Goal: Task Accomplishment & Management: Manage account settings

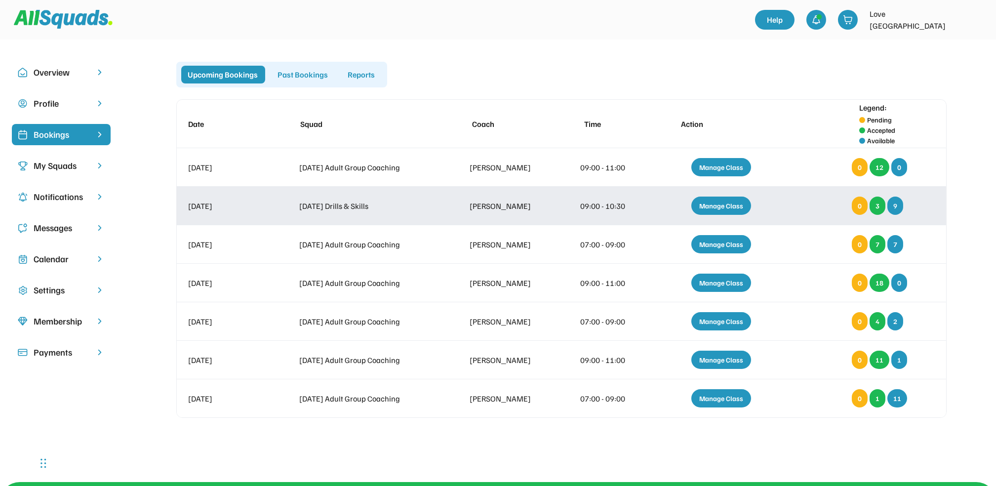
click at [715, 203] on div "Manage Class" at bounding box center [721, 206] width 60 height 18
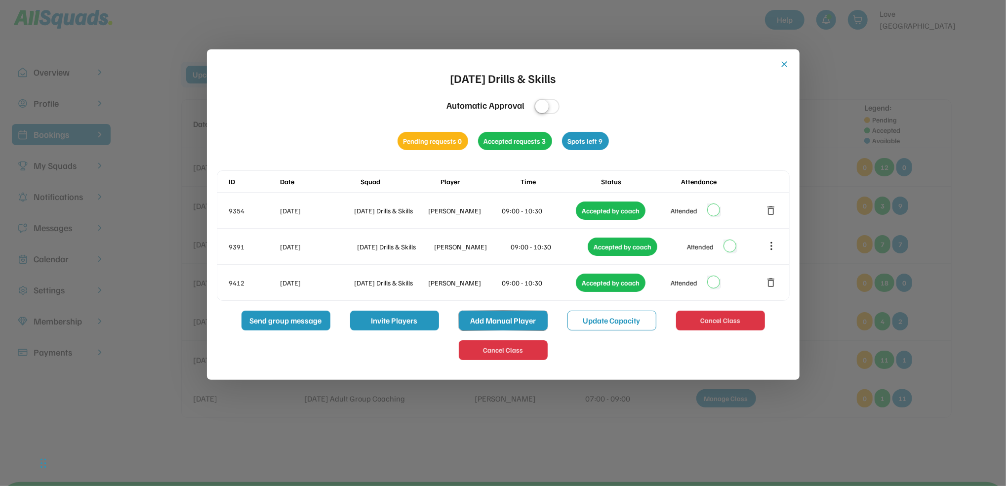
click at [501, 322] on button "Add Manual Player" at bounding box center [503, 321] width 89 height 20
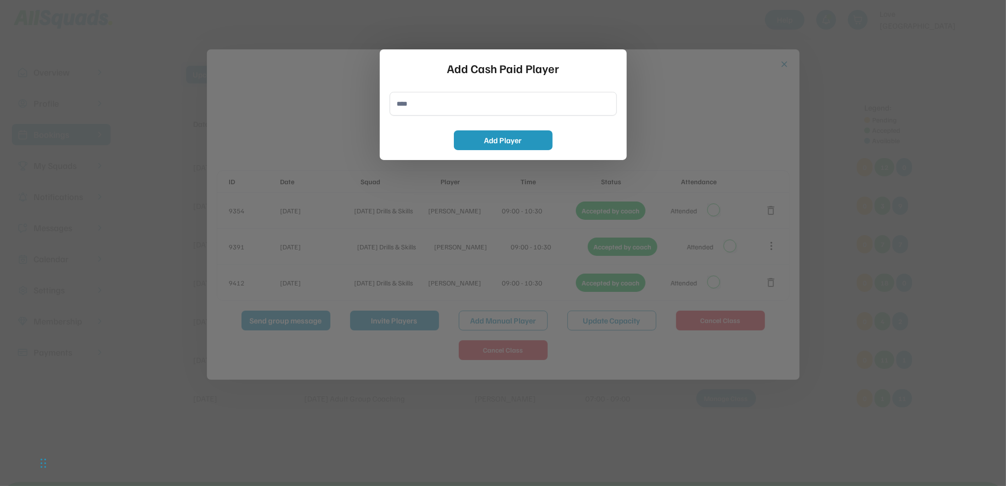
click at [401, 104] on input "input" at bounding box center [503, 104] width 227 height 24
type input "**********"
click at [510, 131] on button "Add Player" at bounding box center [503, 140] width 99 height 20
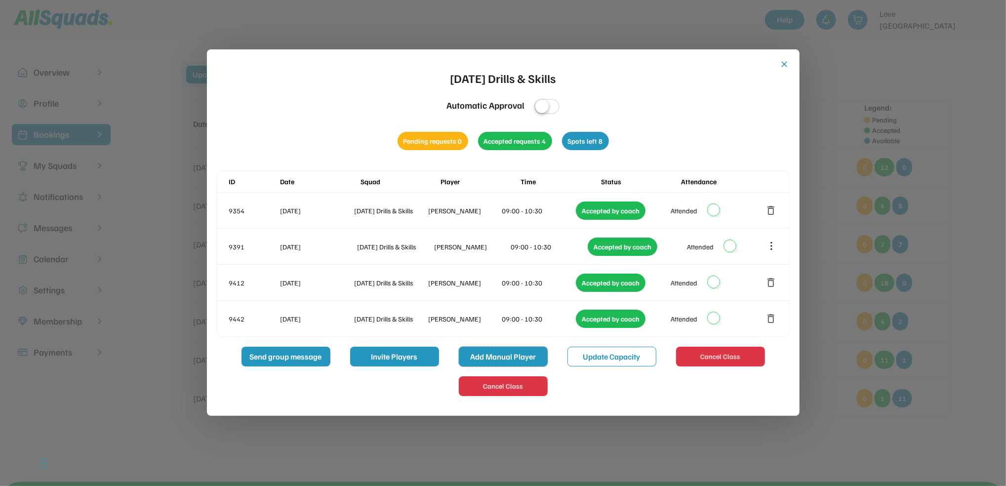
click at [516, 357] on button "Add Manual Player" at bounding box center [503, 357] width 89 height 20
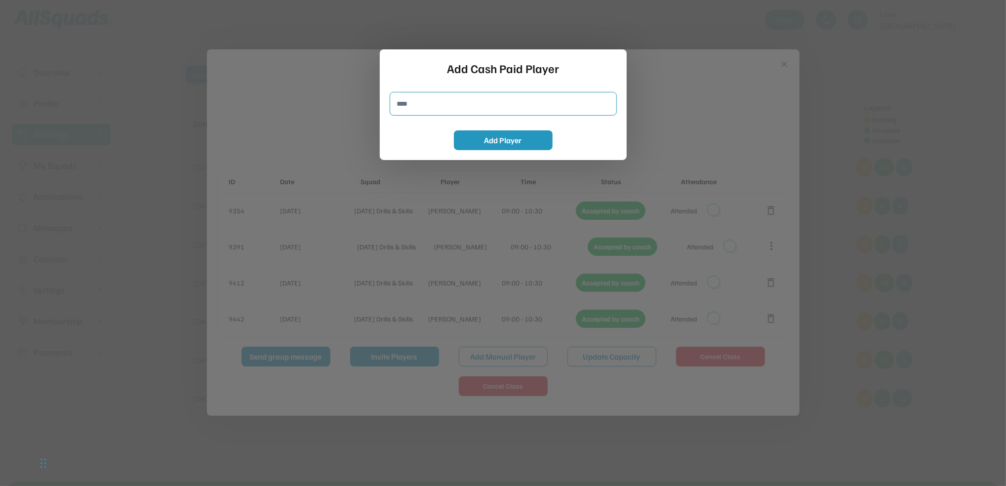
click at [416, 105] on input "input" at bounding box center [503, 104] width 227 height 24
click at [418, 111] on input "input" at bounding box center [503, 104] width 227 height 24
click at [417, 105] on input "input" at bounding box center [503, 104] width 227 height 24
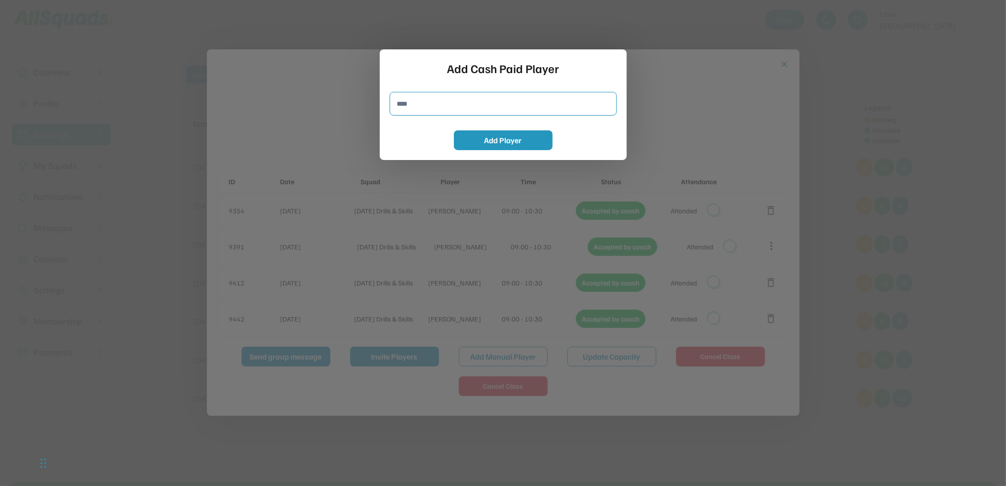
click at [417, 105] on input "input" at bounding box center [503, 104] width 227 height 24
type input "******"
click at [483, 136] on button "Add Player" at bounding box center [503, 140] width 99 height 20
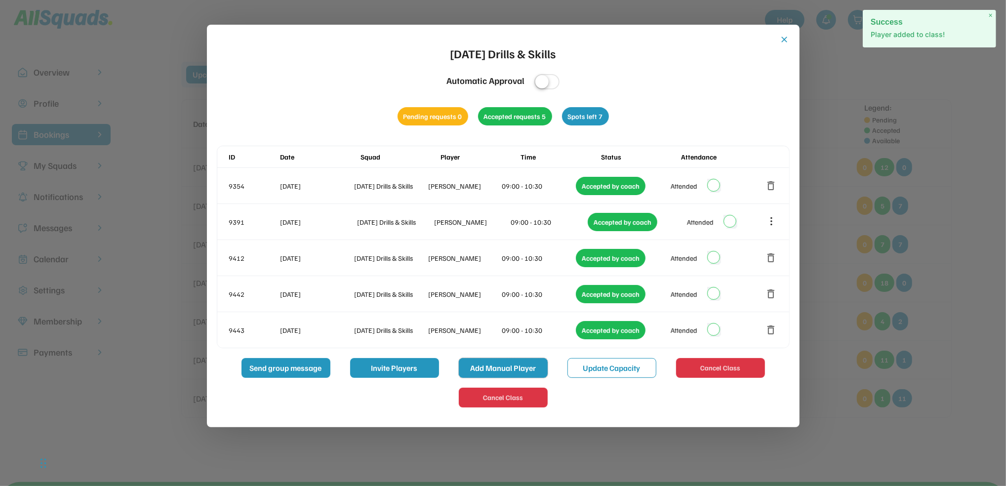
click at [524, 369] on button "Add Manual Player" at bounding box center [503, 368] width 89 height 20
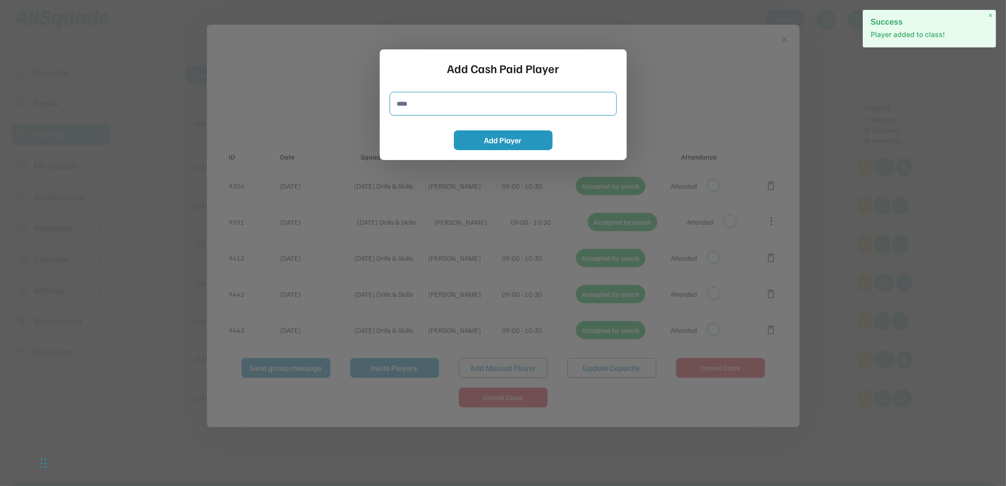
click at [409, 105] on input "input" at bounding box center [503, 104] width 227 height 24
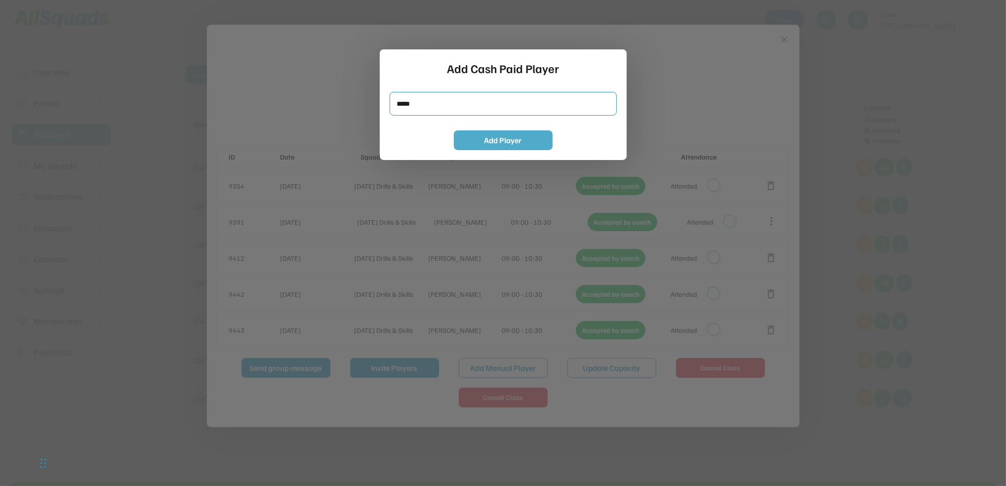
type input "*****"
click at [483, 136] on button "Add Player" at bounding box center [503, 140] width 99 height 20
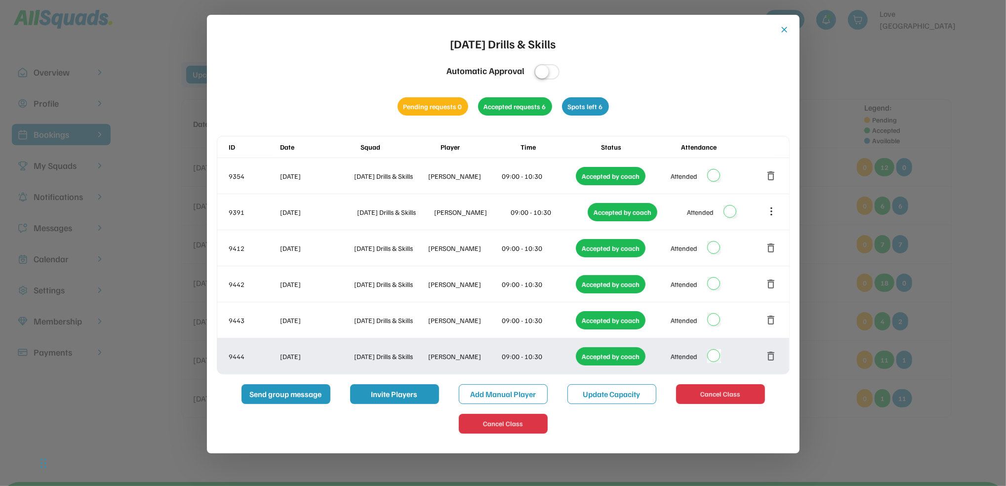
click at [773, 352] on button "delete" at bounding box center [771, 356] width 12 height 12
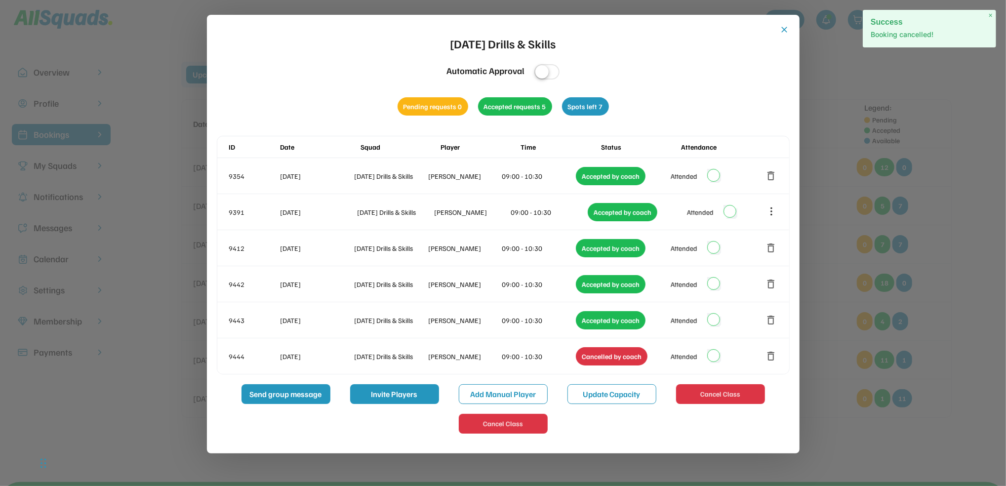
click at [955, 98] on div at bounding box center [503, 243] width 1006 height 486
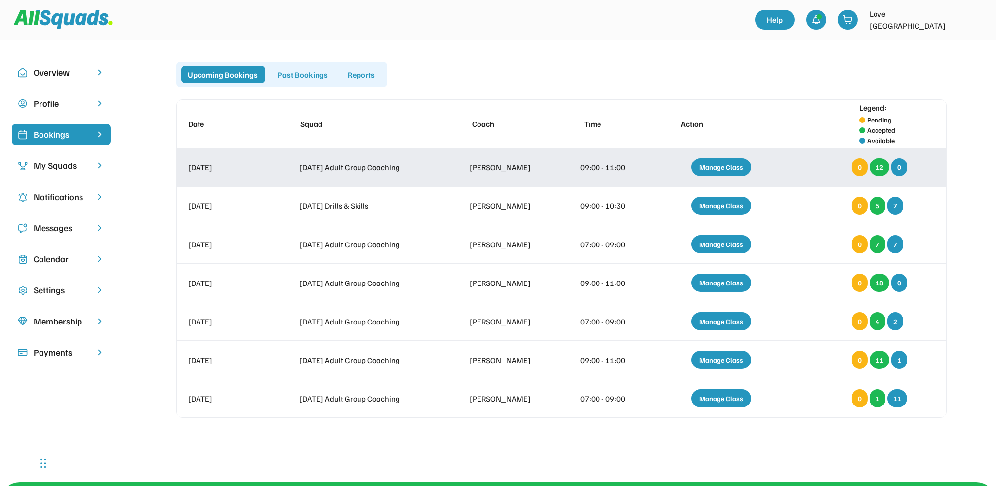
click at [721, 165] on div "Manage Class" at bounding box center [721, 167] width 60 height 18
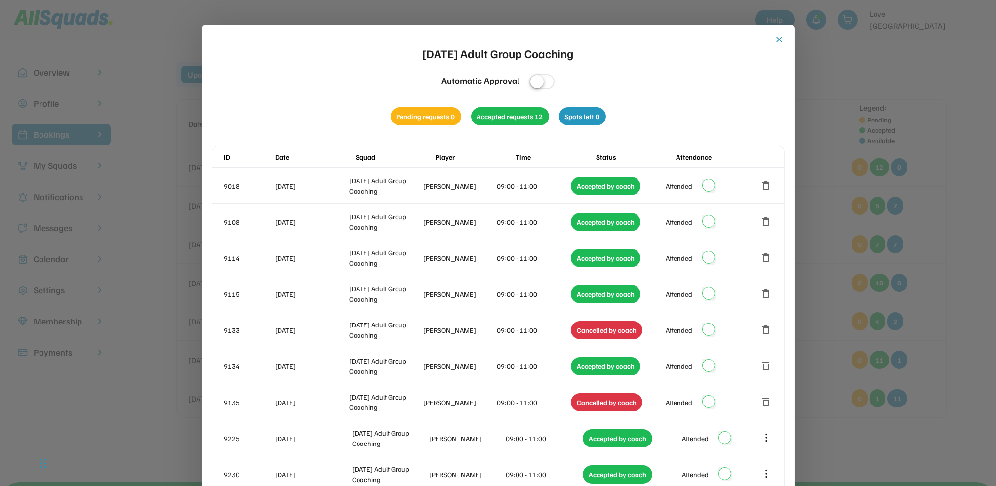
click at [776, 38] on button "close" at bounding box center [780, 40] width 10 height 10
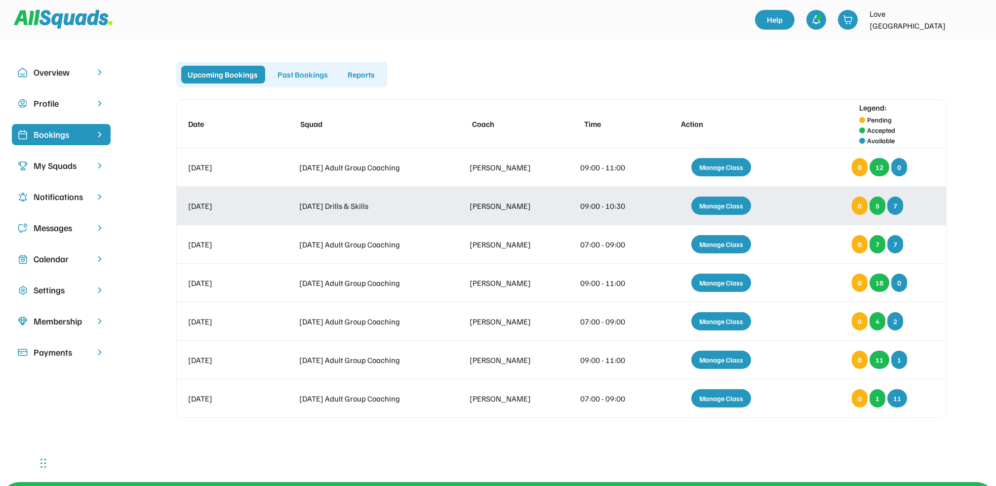
click at [715, 201] on div "Manage Class" at bounding box center [721, 206] width 60 height 18
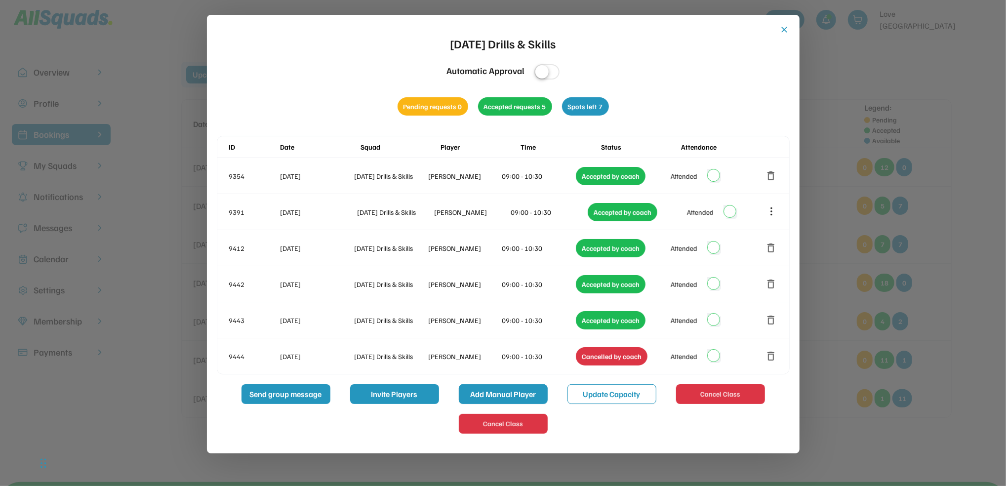
click at [505, 393] on button "Add Manual Player" at bounding box center [503, 394] width 89 height 20
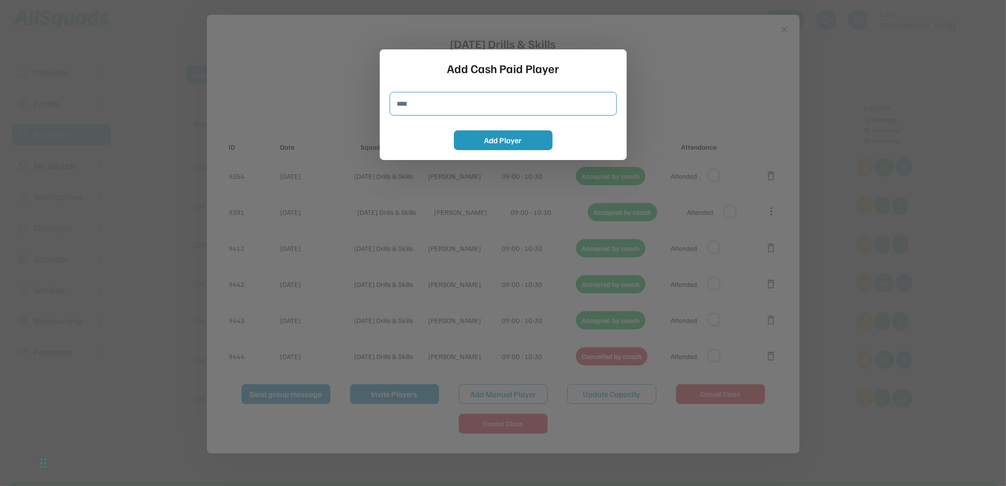
click at [420, 108] on input "input" at bounding box center [503, 104] width 227 height 24
type input "**********"
click at [528, 137] on button "Add Player" at bounding box center [503, 140] width 99 height 20
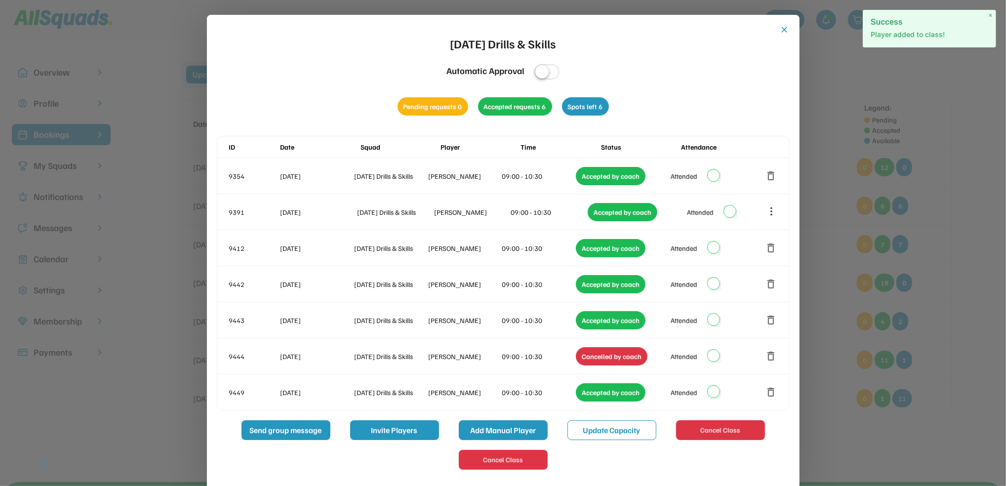
click at [527, 430] on button "Add Manual Player" at bounding box center [503, 430] width 89 height 20
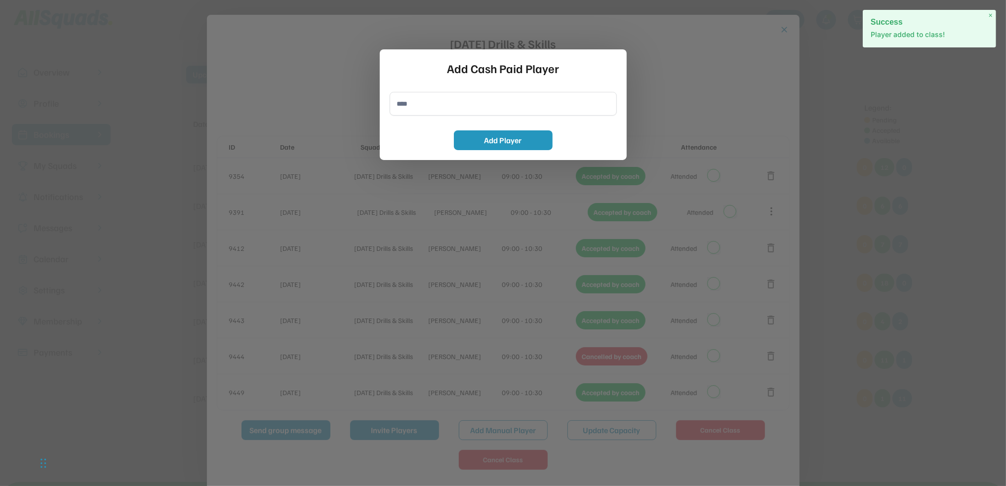
click at [417, 106] on input "input" at bounding box center [503, 104] width 227 height 24
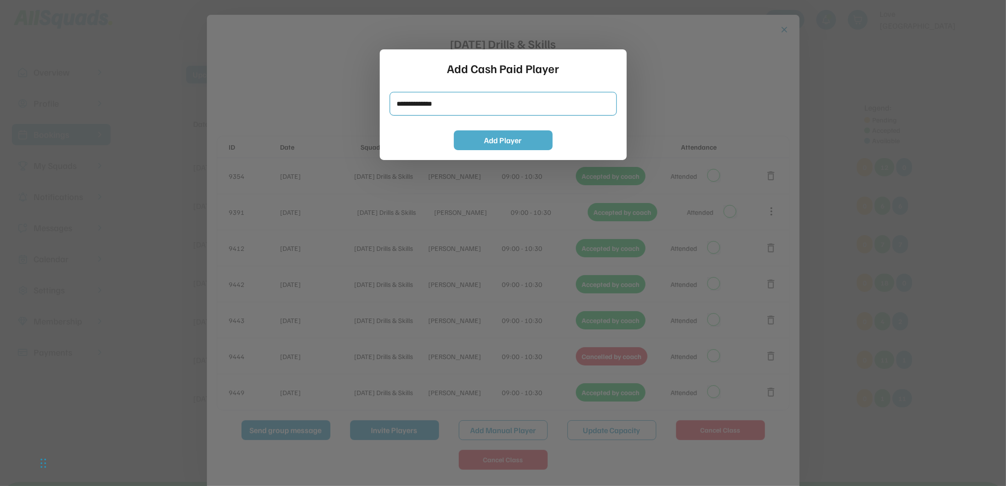
type input "**********"
click at [516, 141] on button "Add Player" at bounding box center [503, 140] width 99 height 20
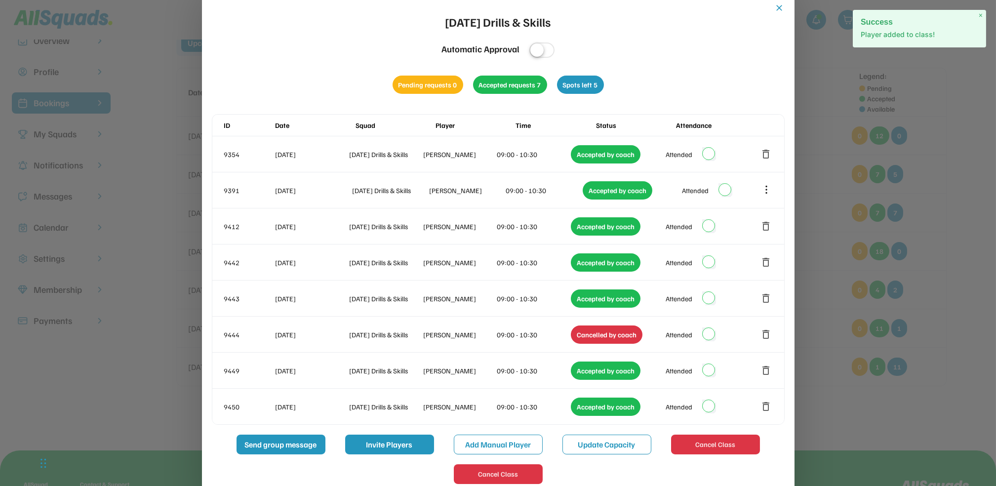
scroll to position [33, 0]
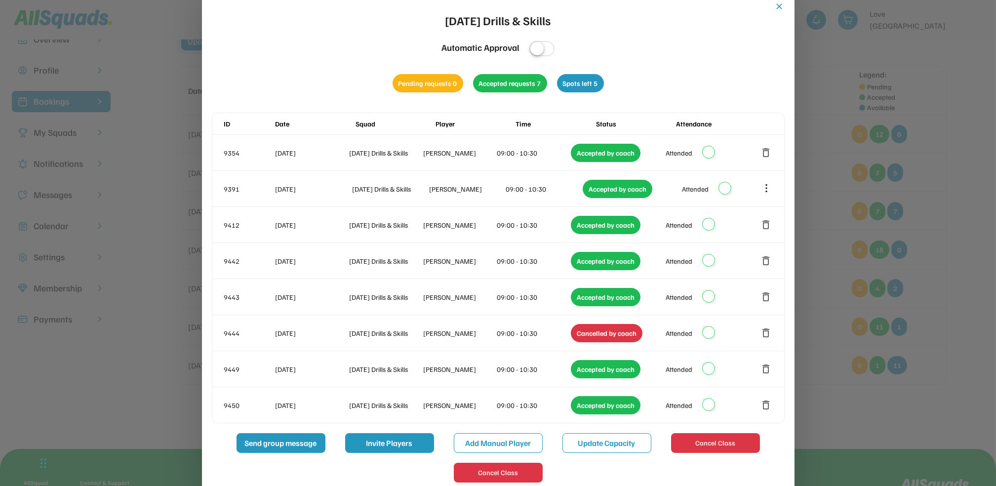
click at [946, 195] on div at bounding box center [498, 243] width 996 height 486
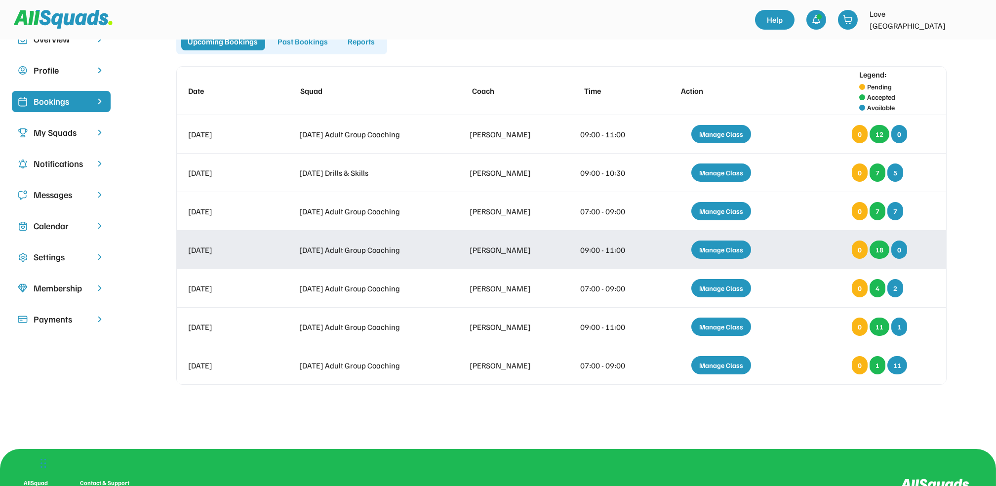
click at [707, 250] on div "Manage Class" at bounding box center [721, 249] width 60 height 18
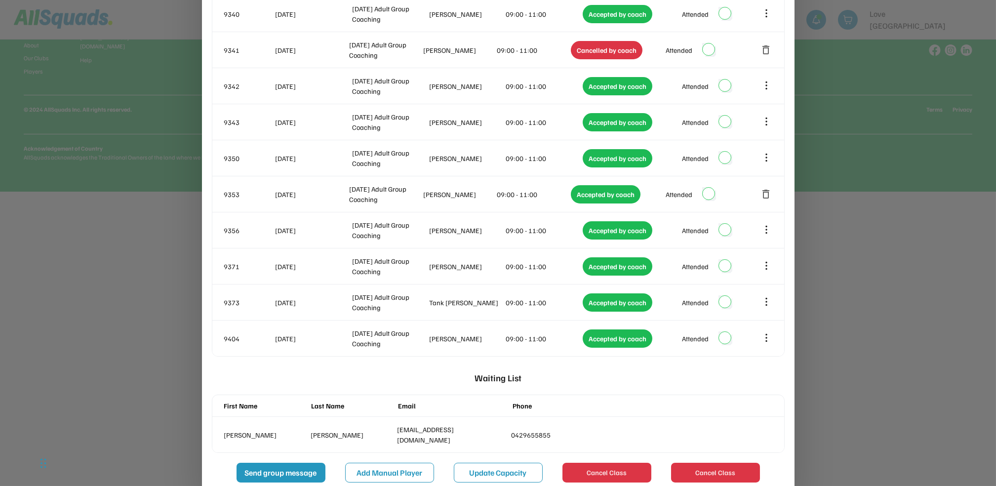
scroll to position [510, 0]
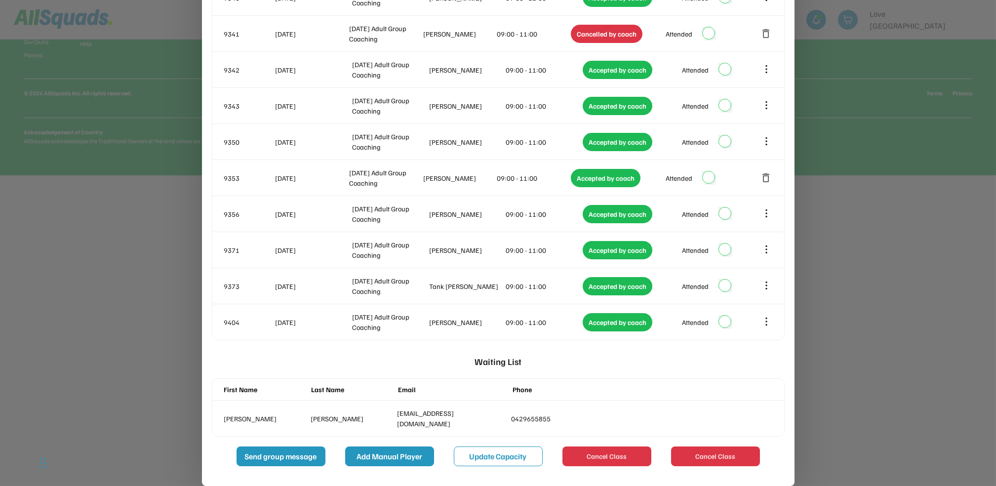
click at [390, 454] on button "Add Manual Player" at bounding box center [389, 456] width 89 height 20
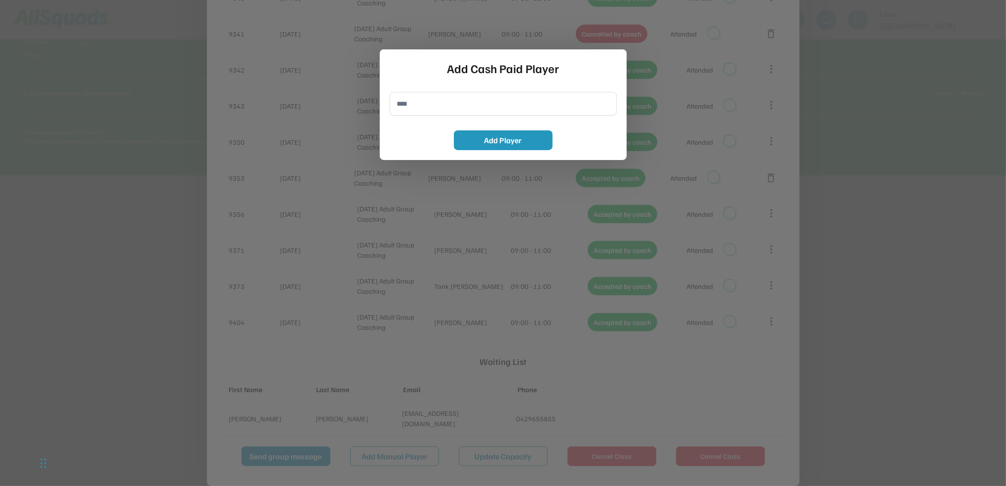
click at [402, 103] on input "input" at bounding box center [503, 104] width 227 height 24
type input "**********"
click at [480, 139] on button "Add Player" at bounding box center [503, 140] width 99 height 20
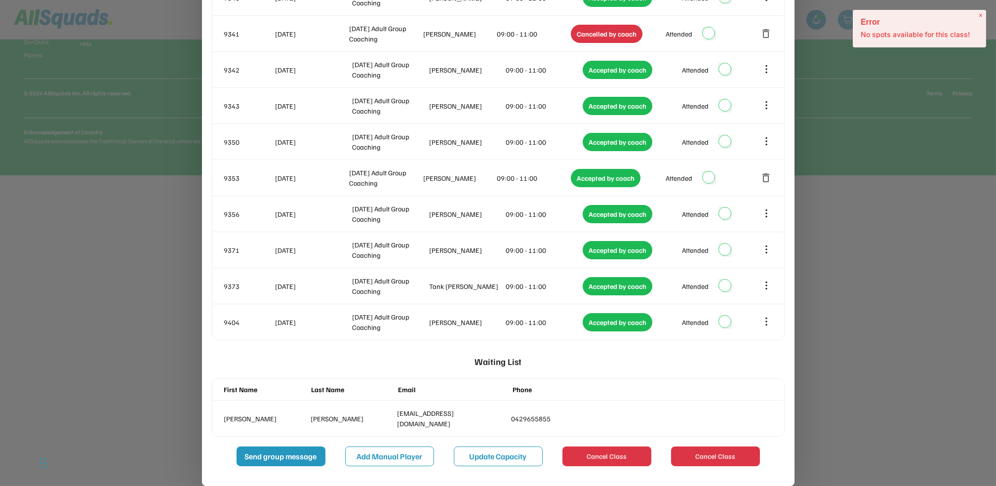
click at [982, 16] on span "×" at bounding box center [981, 15] width 4 height 8
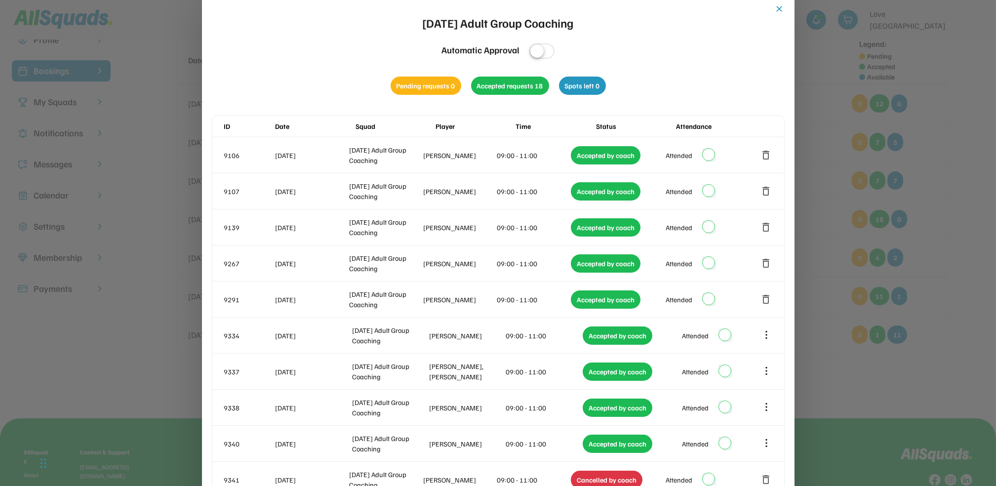
scroll to position [38, 0]
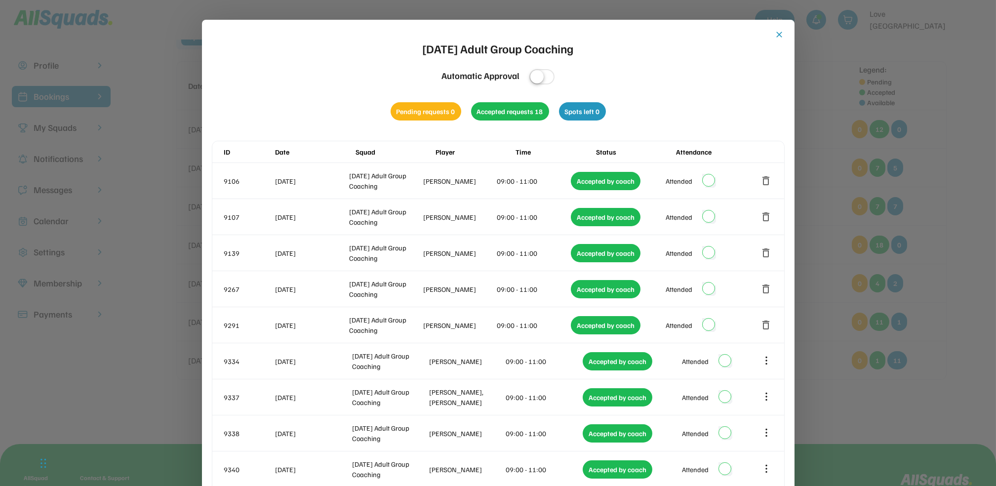
click at [782, 31] on button "close" at bounding box center [780, 35] width 10 height 10
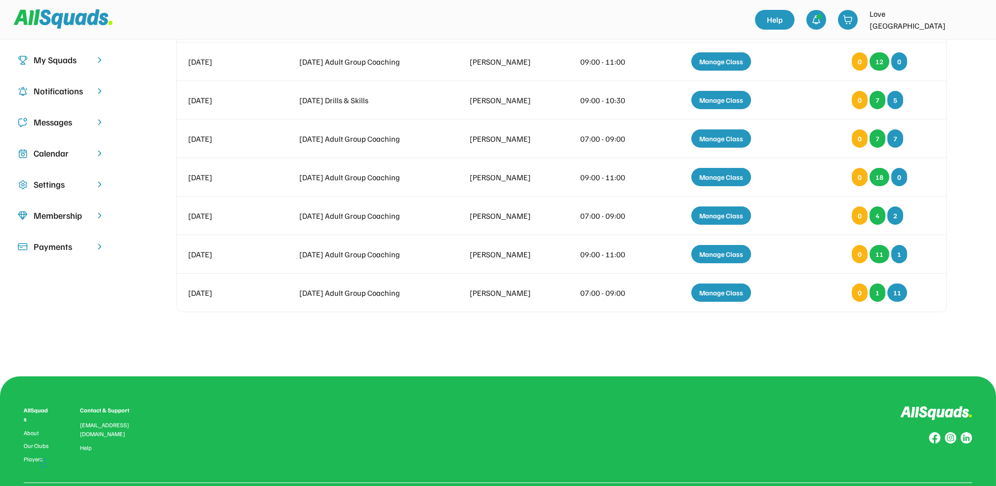
scroll to position [107, 0]
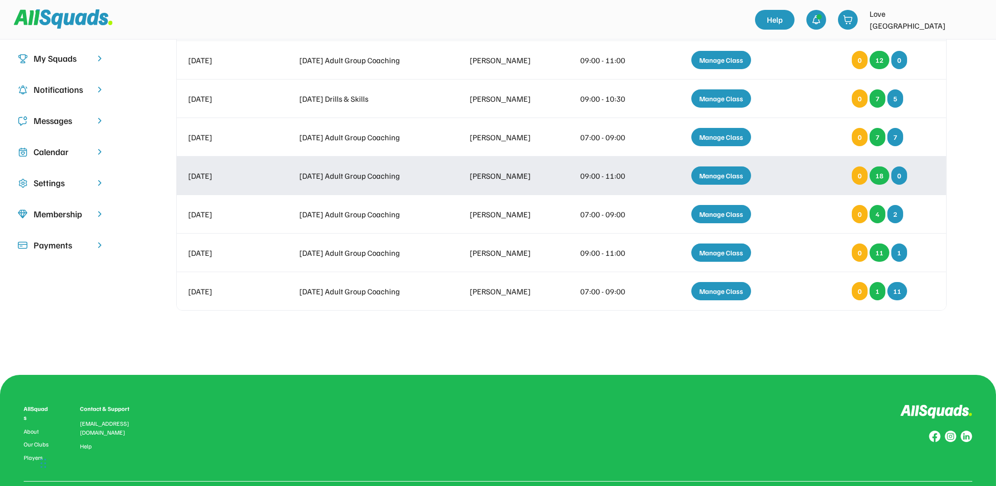
click at [708, 173] on div "Manage Class" at bounding box center [721, 175] width 60 height 18
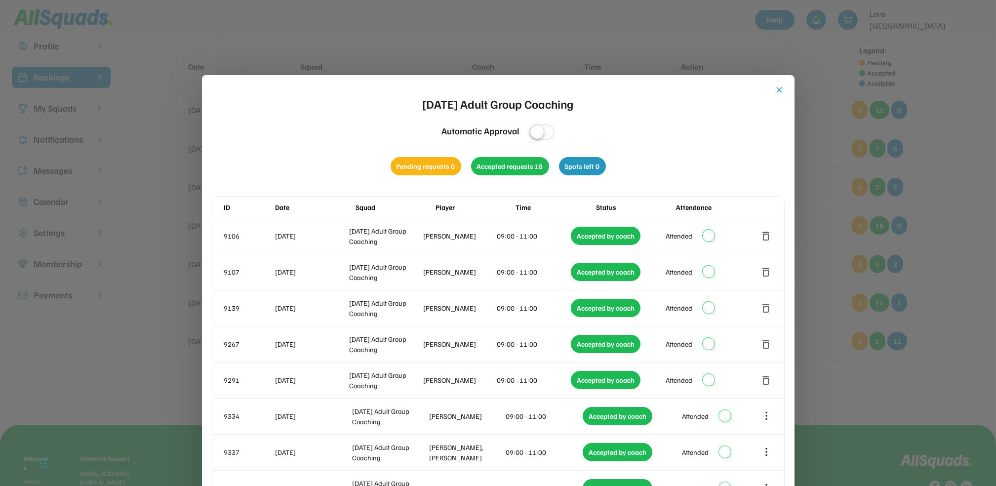
scroll to position [61, 0]
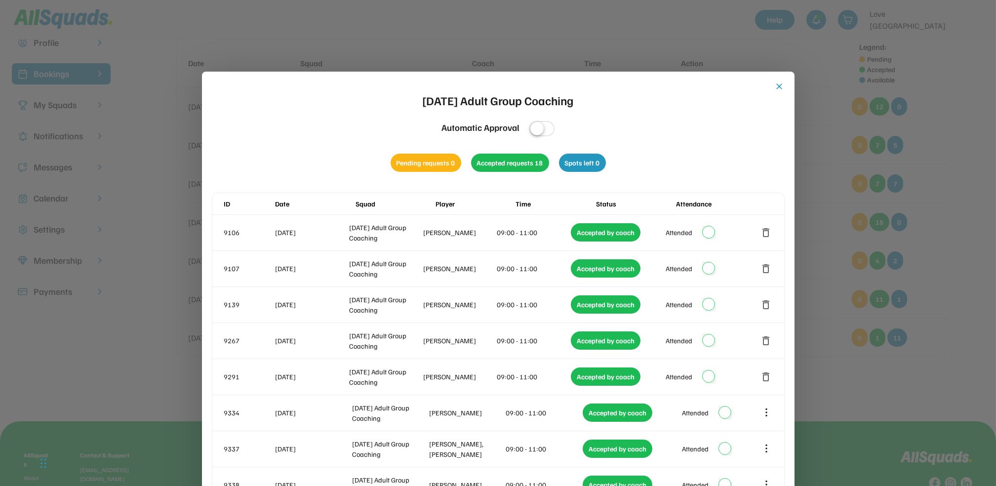
click at [974, 77] on div at bounding box center [498, 243] width 996 height 486
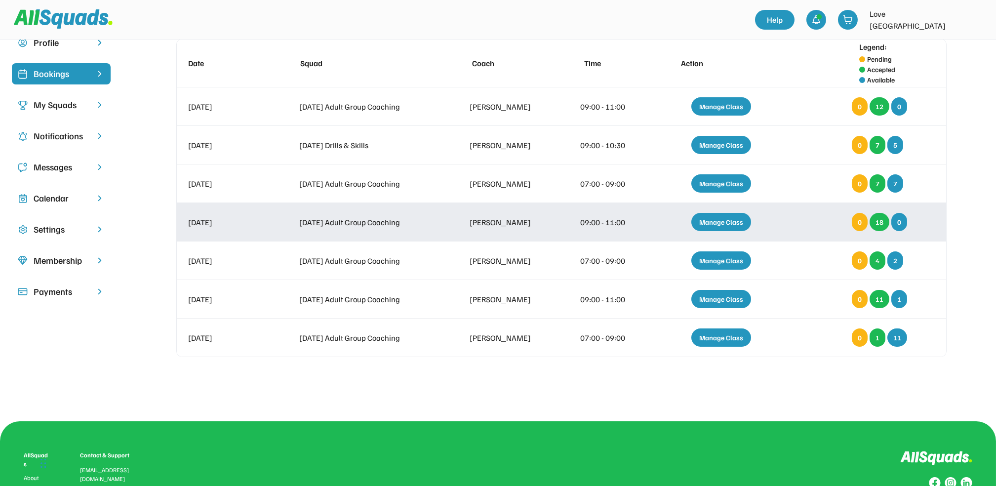
click at [706, 219] on div "Manage Class" at bounding box center [721, 222] width 60 height 18
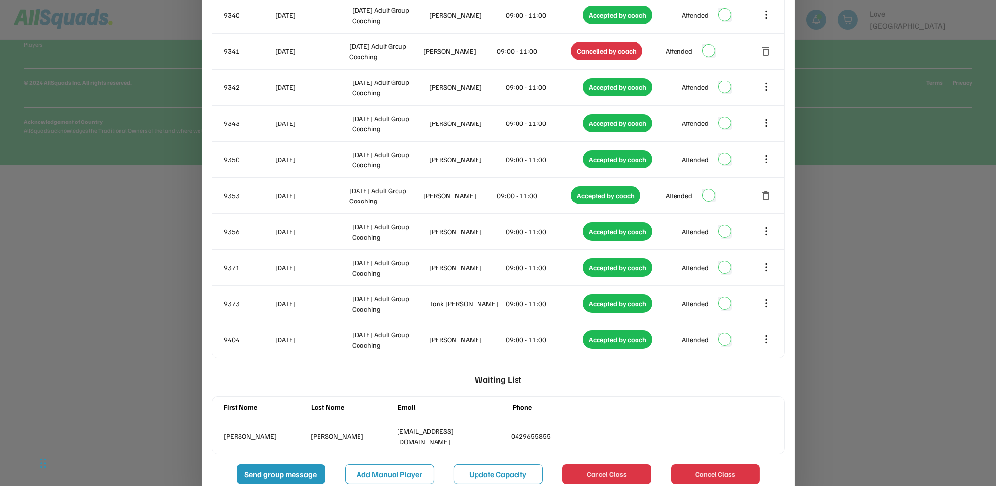
scroll to position [538, 0]
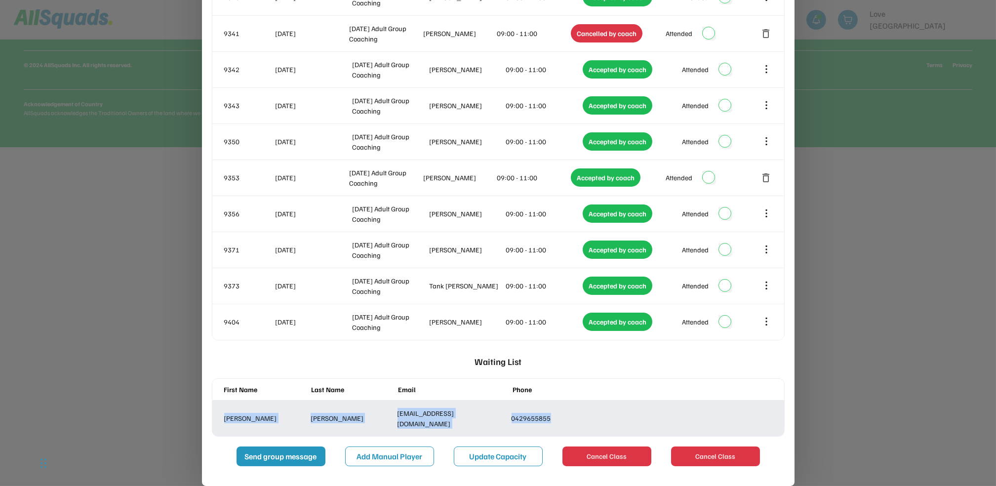
drag, startPoint x: 527, startPoint y: 413, endPoint x: 222, endPoint y: 420, distance: 305.2
click at [222, 420] on div "[PERSON_NAME] [EMAIL_ADDRESS][DOMAIN_NAME] 0429655855" at bounding box center [498, 418] width 572 height 36
click at [577, 425] on div "[PERSON_NAME] [EMAIL_ADDRESS][DOMAIN_NAME] 0429655855" at bounding box center [498, 418] width 572 height 36
click at [728, 409] on div "[PERSON_NAME] [EMAIL_ADDRESS][DOMAIN_NAME] 0429655855" at bounding box center [498, 418] width 572 height 36
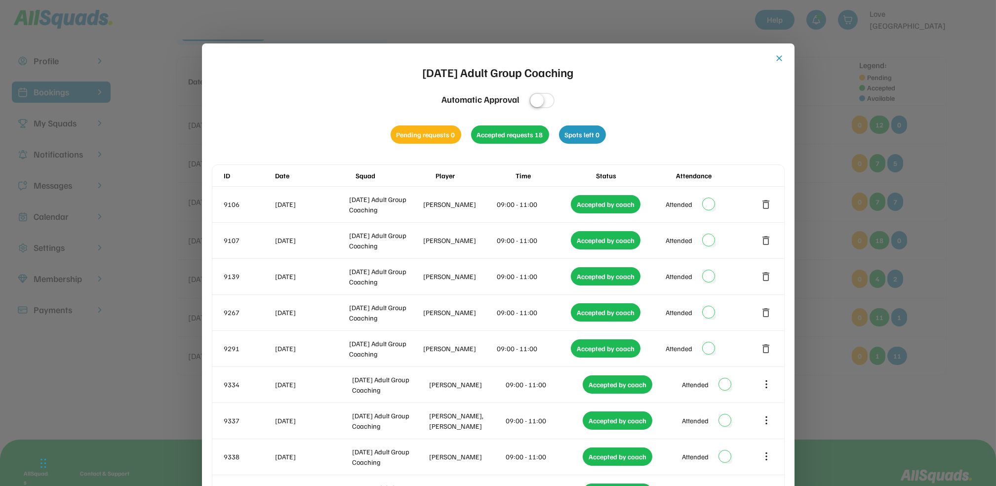
scroll to position [26, 0]
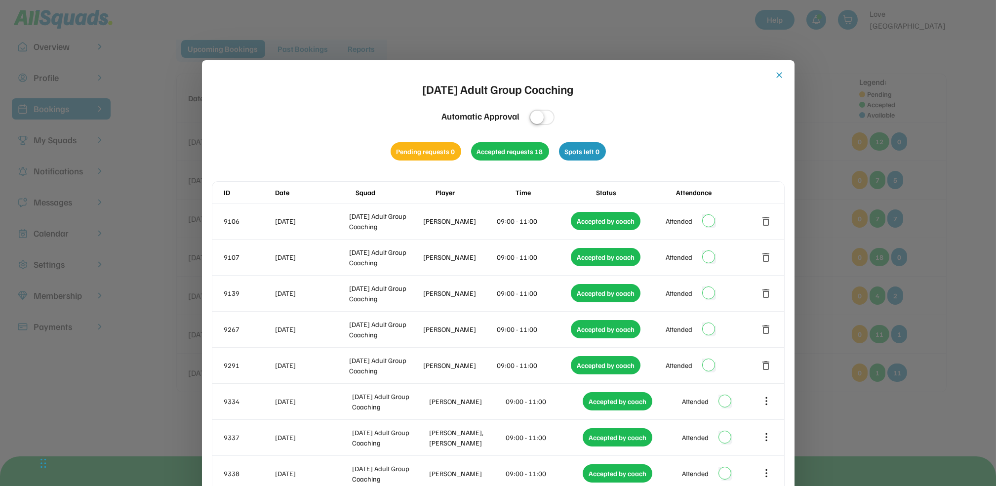
click at [780, 76] on button "close" at bounding box center [780, 75] width 10 height 10
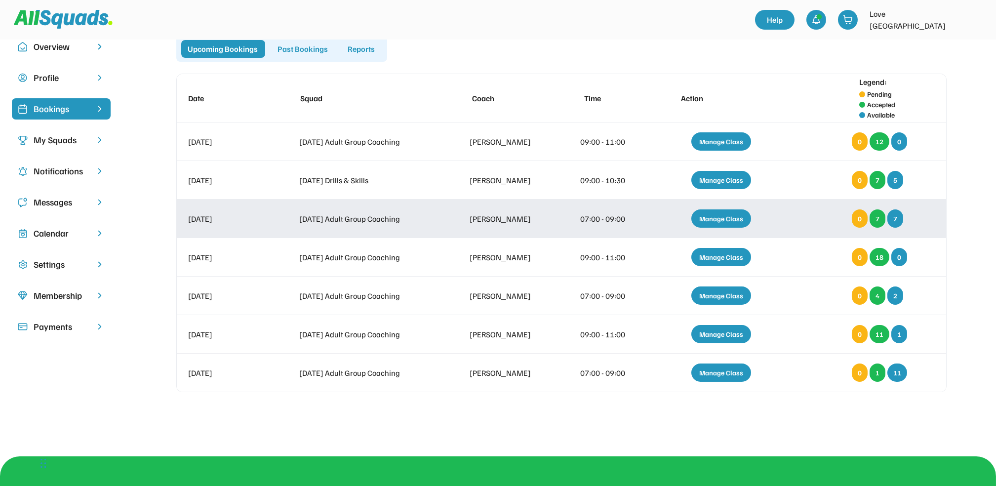
click at [707, 219] on div "Manage Class" at bounding box center [721, 218] width 60 height 18
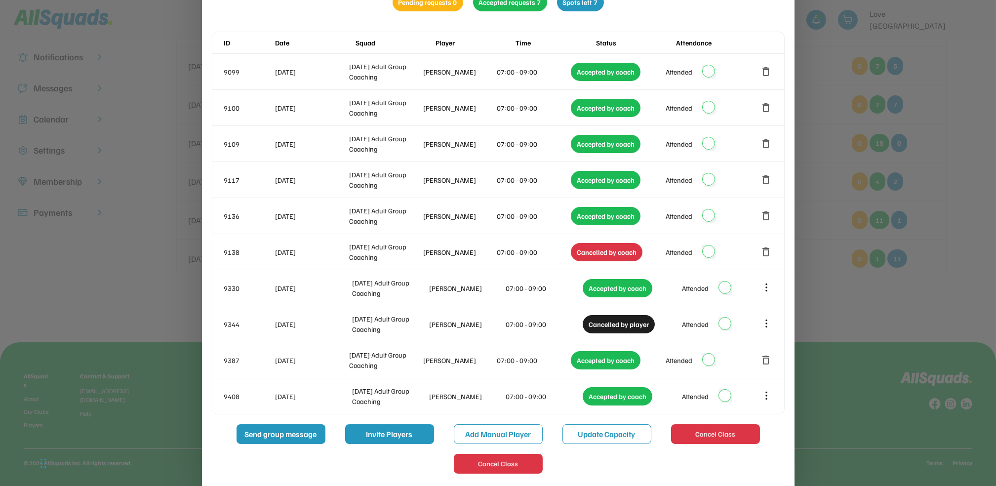
scroll to position [146, 0]
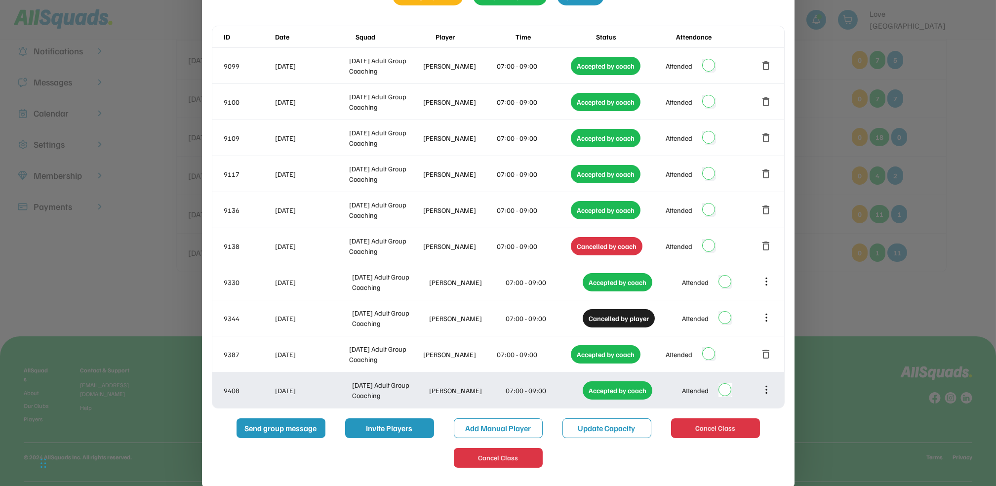
click at [764, 392] on icon at bounding box center [766, 389] width 11 height 11
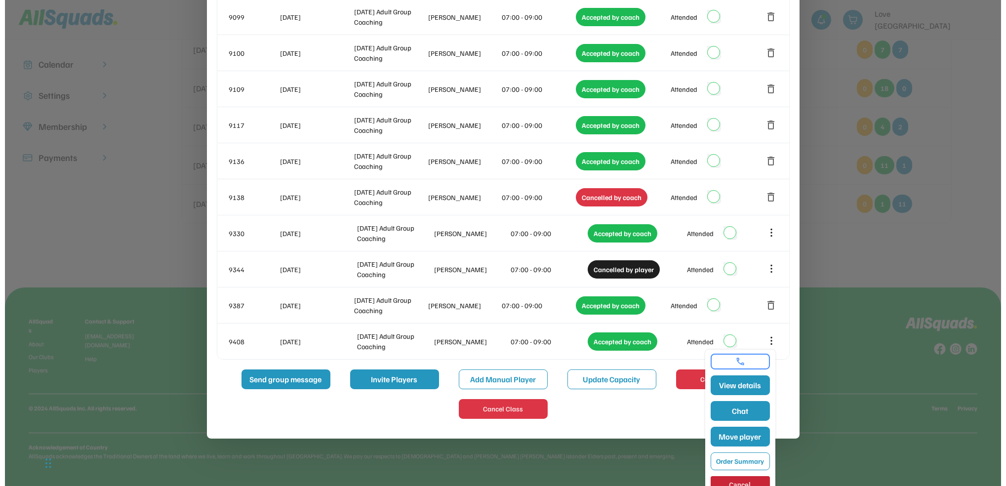
scroll to position [202, 0]
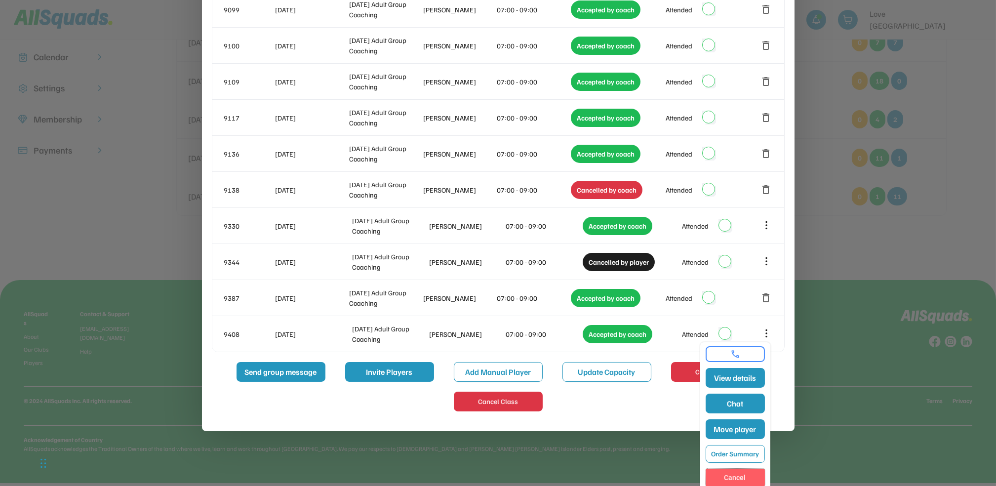
click at [761, 475] on button "Cancel" at bounding box center [735, 478] width 59 height 18
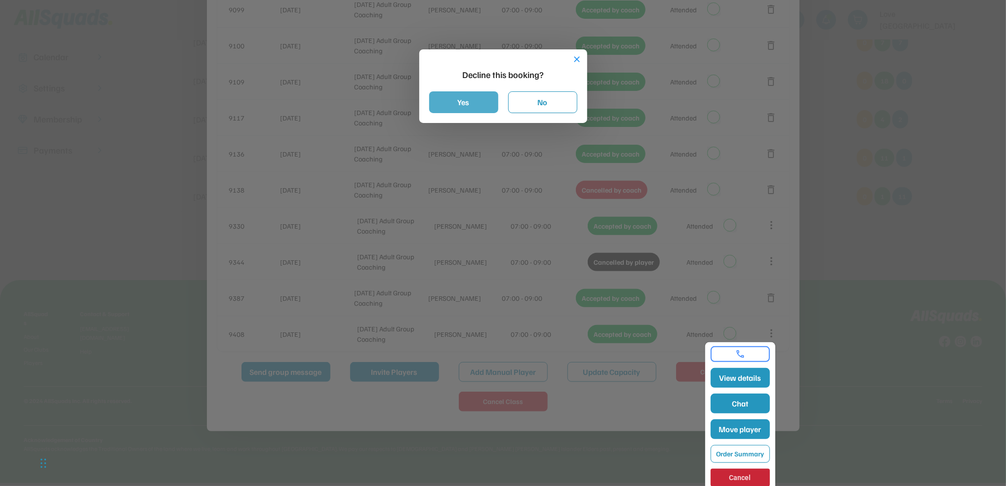
click at [478, 104] on button "Yes" at bounding box center [463, 102] width 69 height 22
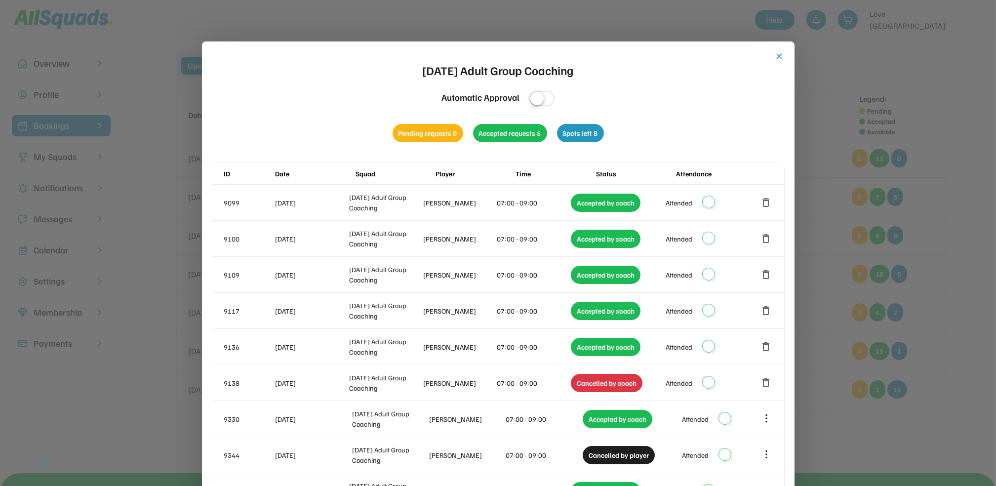
scroll to position [0, 0]
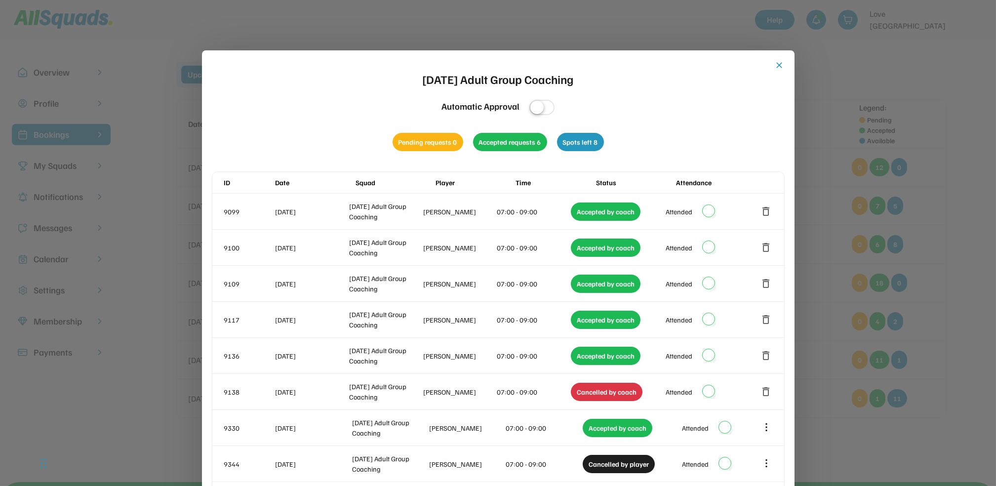
click at [777, 59] on div "close [DATE] Adult Group Coaching Automatic Approval Pending requests 0 Accepte…" at bounding box center [498, 341] width 593 height 583
click at [777, 65] on button "close" at bounding box center [780, 65] width 10 height 10
